Goal: Check status: Check status

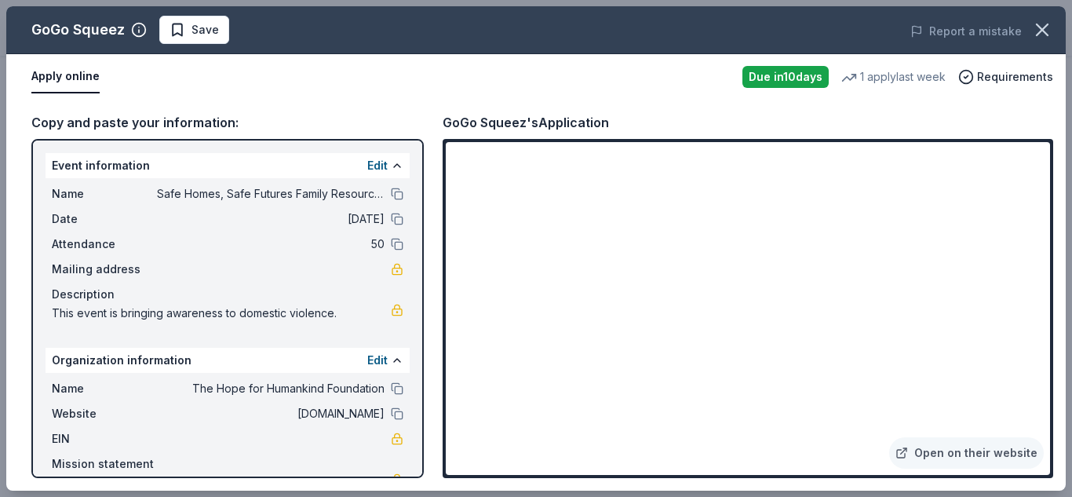
scroll to position [340, 0]
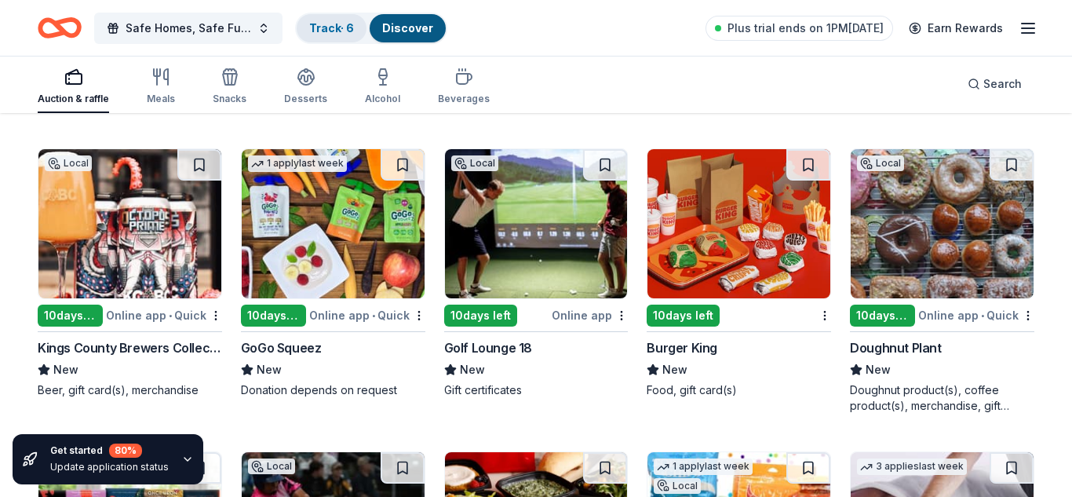
scroll to position [8561, 0]
click at [324, 32] on link "Track · 6" at bounding box center [331, 27] width 45 height 13
click at [330, 34] on link "Track · 6" at bounding box center [331, 27] width 45 height 13
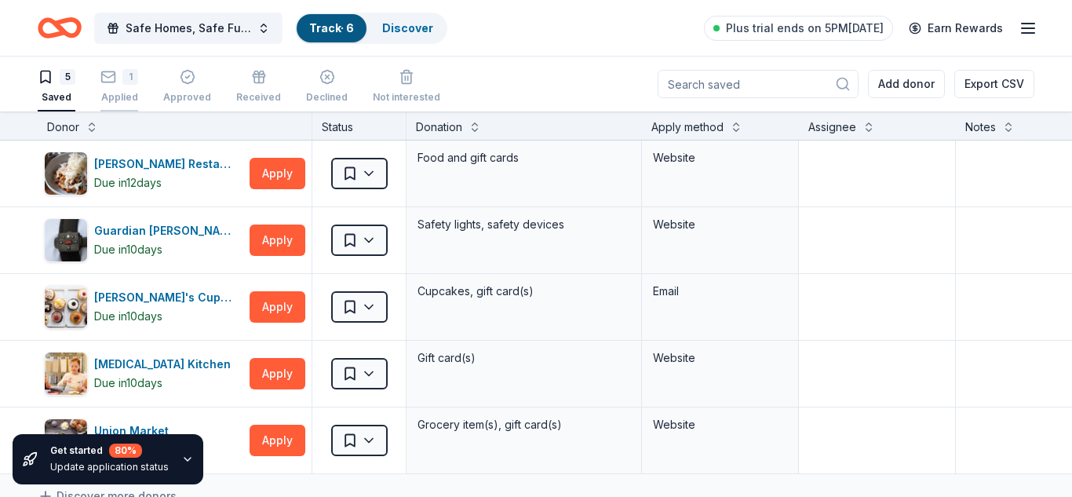
click at [123, 83] on div "1" at bounding box center [130, 77] width 16 height 16
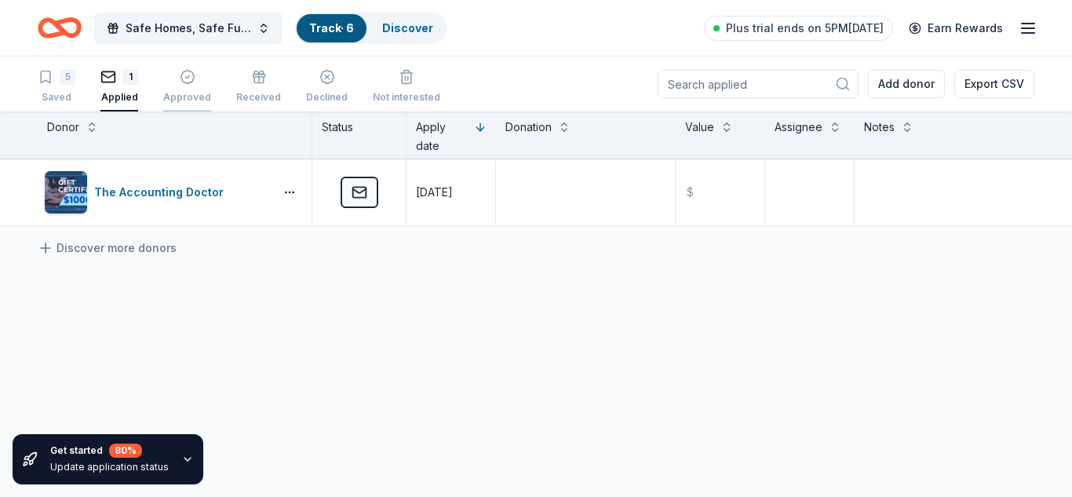
click at [180, 82] on icon "button" at bounding box center [188, 77] width 16 height 16
